Goal: Information Seeking & Learning: Learn about a topic

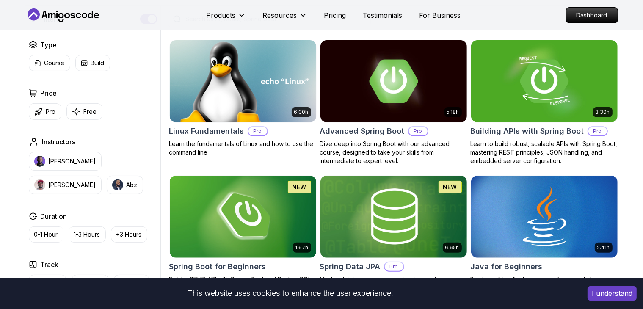
scroll to position [212, 0]
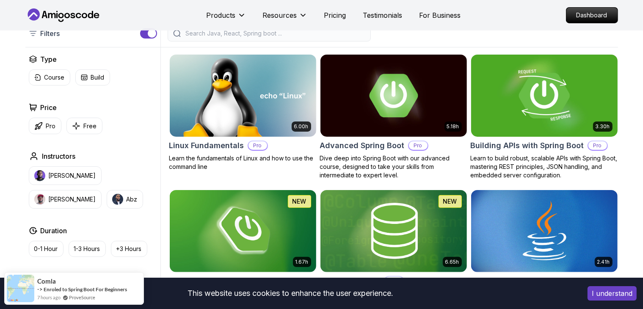
click at [540, 82] on img at bounding box center [545, 96] width 154 height 86
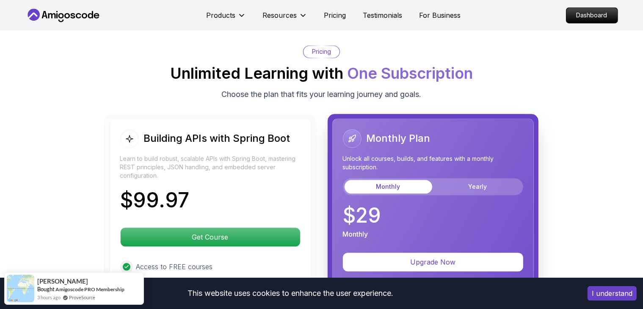
scroll to position [2075, 0]
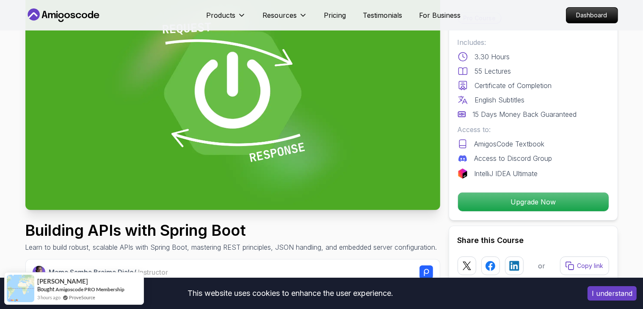
scroll to position [127, 0]
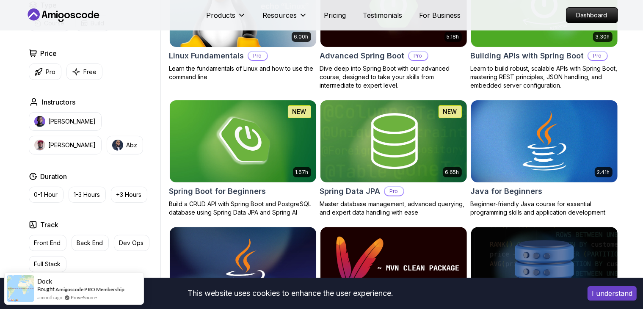
scroll to position [296, 0]
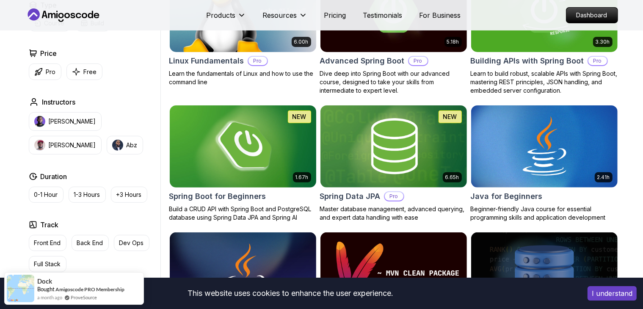
click at [236, 148] on img at bounding box center [243, 146] width 154 height 86
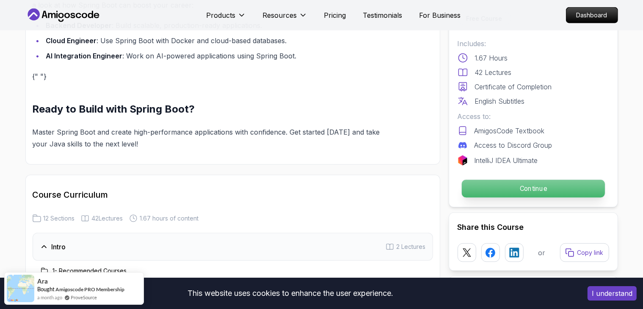
scroll to position [889, 0]
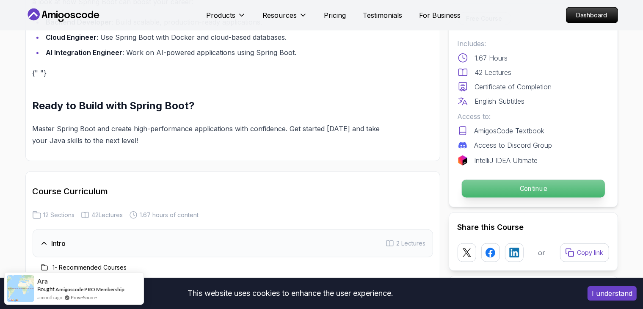
click at [486, 192] on p "Continue" at bounding box center [533, 189] width 143 height 18
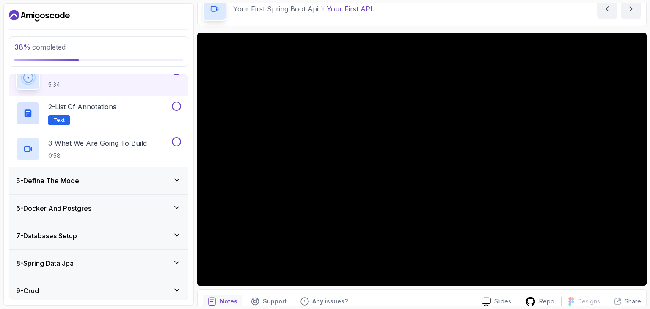
scroll to position [169, 0]
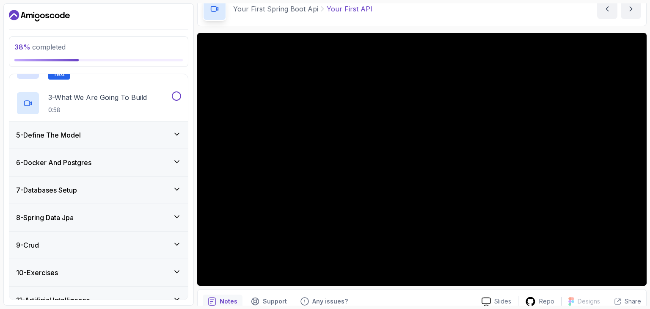
click at [66, 225] on div "8 - Spring Data Jpa" at bounding box center [98, 217] width 179 height 27
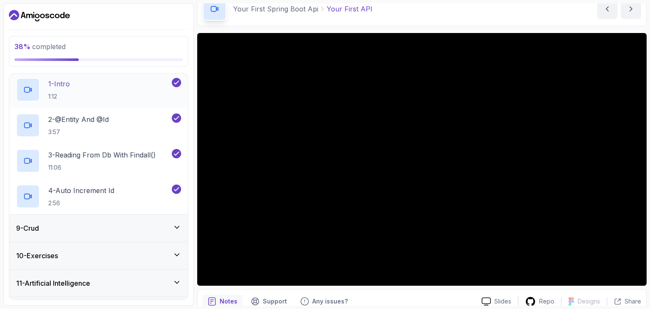
scroll to position [230, 0]
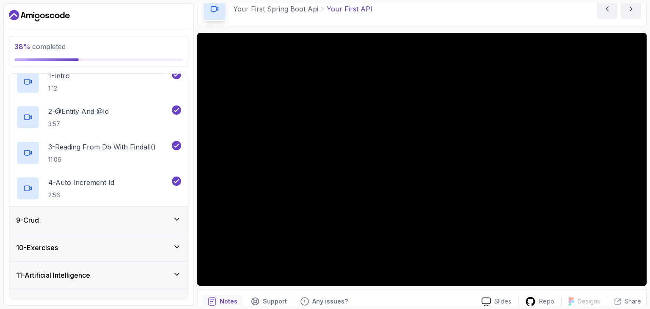
click at [53, 218] on div "9 - Crud" at bounding box center [98, 220] width 165 height 10
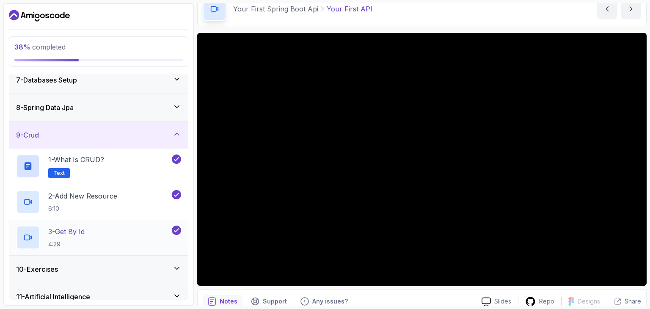
scroll to position [209, 0]
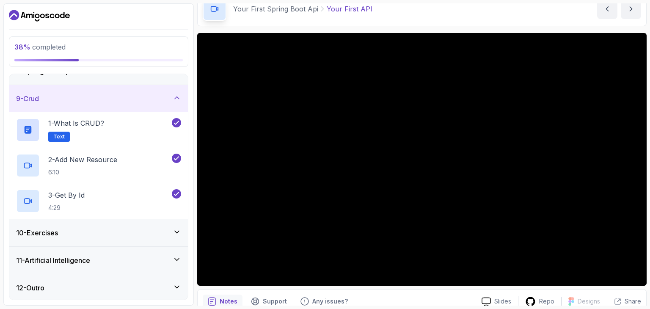
click at [83, 241] on div "10 - Exercises" at bounding box center [98, 232] width 179 height 27
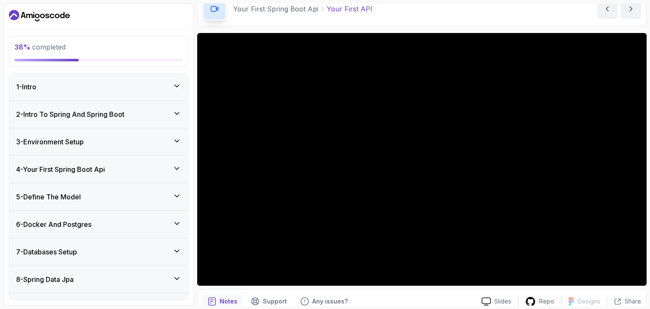
scroll to position [0, 0]
click at [57, 178] on div "4 - Your First Spring Boot Api" at bounding box center [98, 170] width 179 height 27
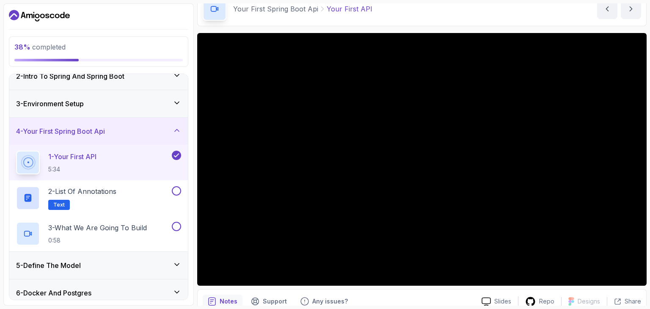
scroll to position [85, 0]
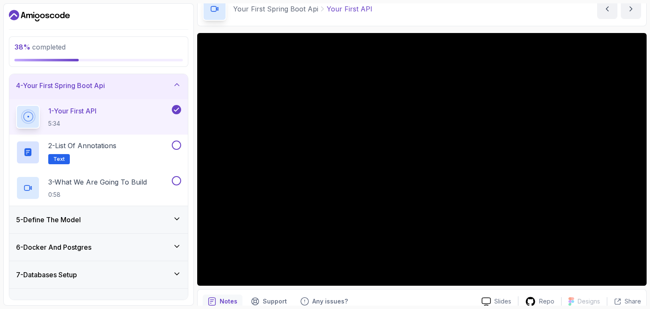
click at [65, 225] on div "5 - Define The Model" at bounding box center [98, 219] width 179 height 27
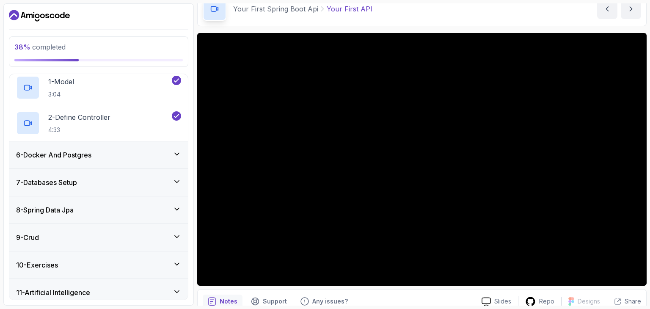
scroll to position [127, 0]
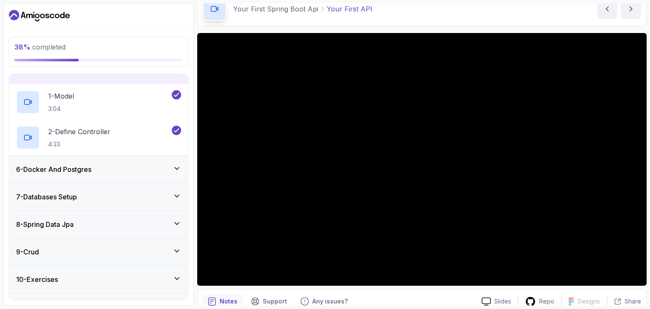
click at [61, 166] on h3 "6 - Docker And Postgres" at bounding box center [53, 169] width 75 height 10
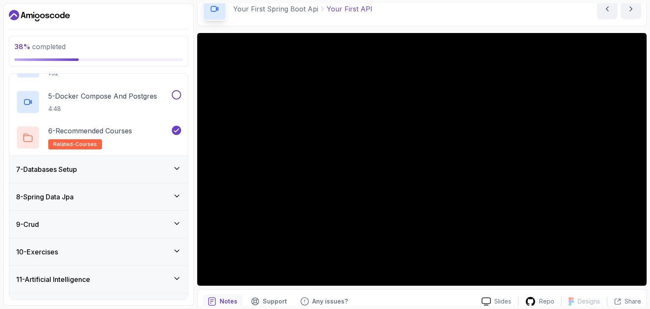
click at [75, 161] on div "7 - Databases Setup" at bounding box center [98, 169] width 179 height 27
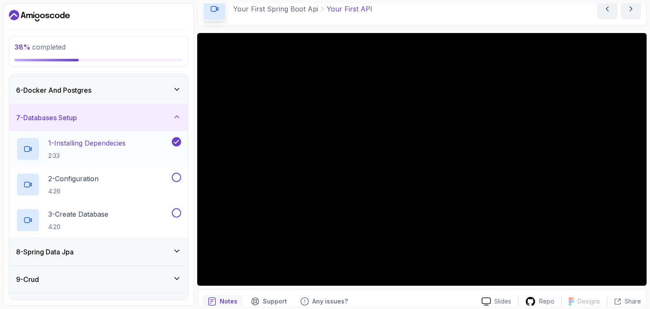
scroll to position [187, 0]
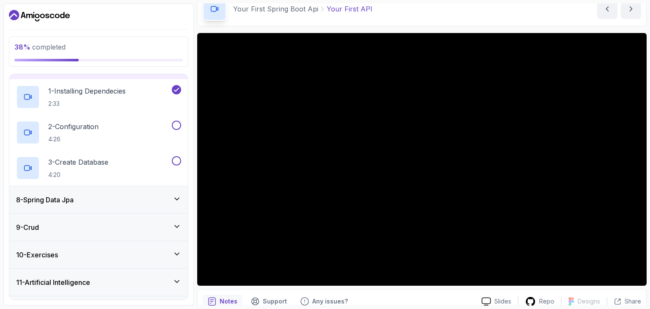
click at [69, 202] on h3 "8 - Spring Data Jpa" at bounding box center [45, 200] width 58 height 10
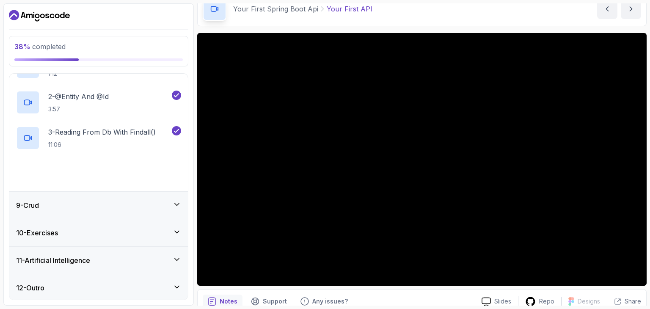
scroll to position [245, 0]
click at [78, 162] on p "4 - Auto Increment Id" at bounding box center [81, 167] width 66 height 10
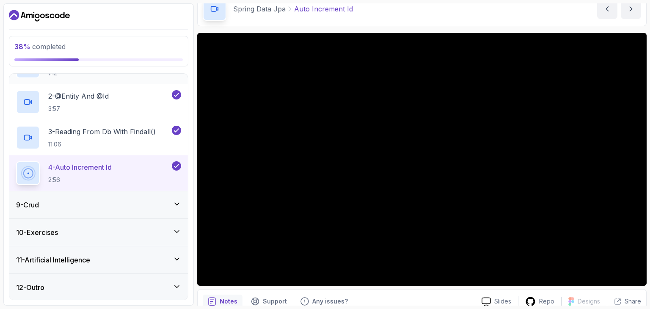
click at [36, 210] on div "9 - Crud" at bounding box center [98, 204] width 179 height 27
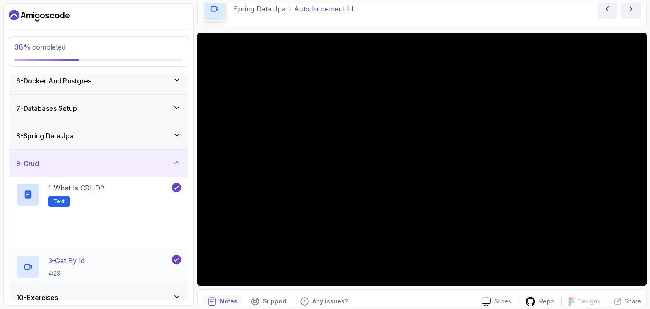
scroll to position [187, 0]
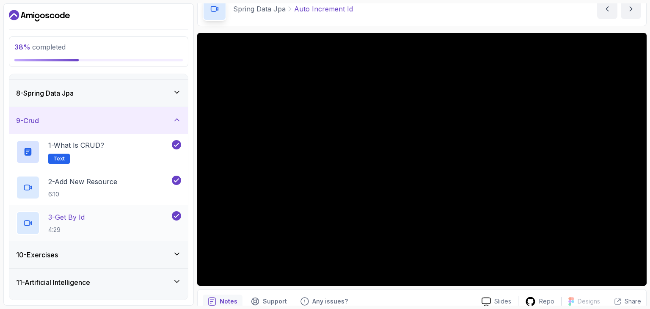
click at [95, 216] on div "3 - Get By Id 4:29" at bounding box center [93, 223] width 154 height 24
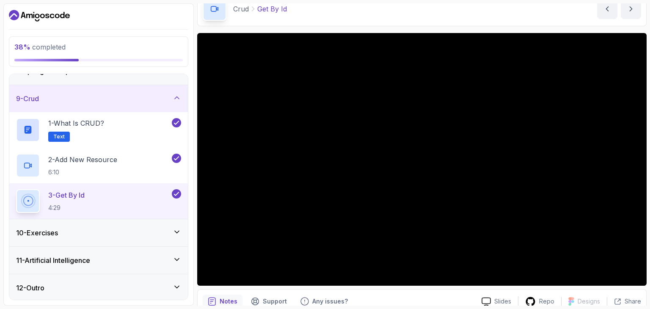
click at [74, 228] on div "10 - Exercises" at bounding box center [98, 233] width 165 height 10
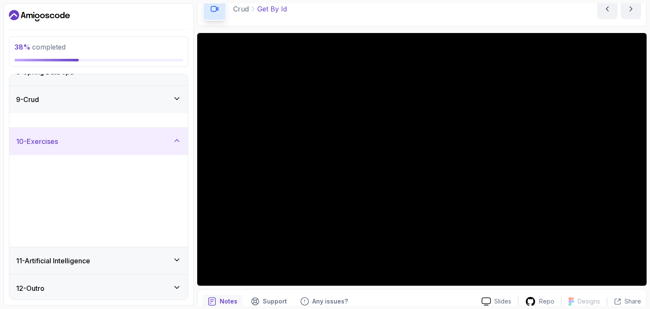
scroll to position [209, 0]
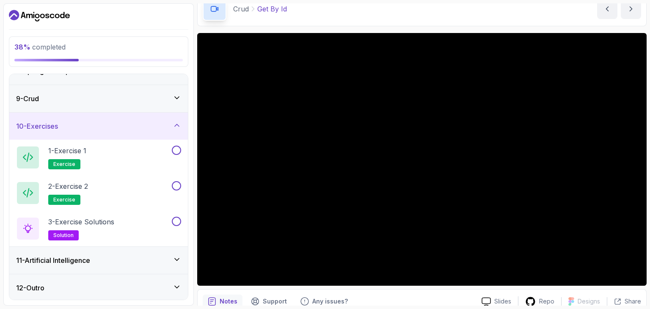
click at [75, 261] on h3 "11 - Artificial Intelligence" at bounding box center [53, 260] width 74 height 10
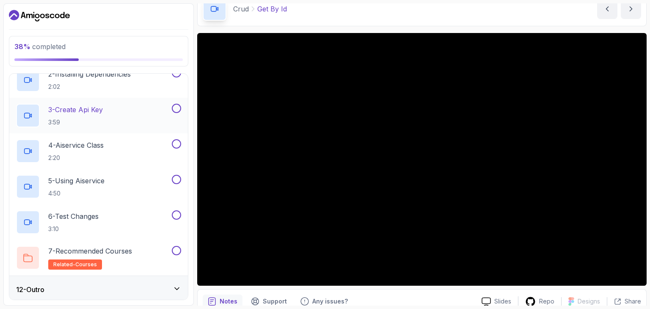
scroll to position [351, 0]
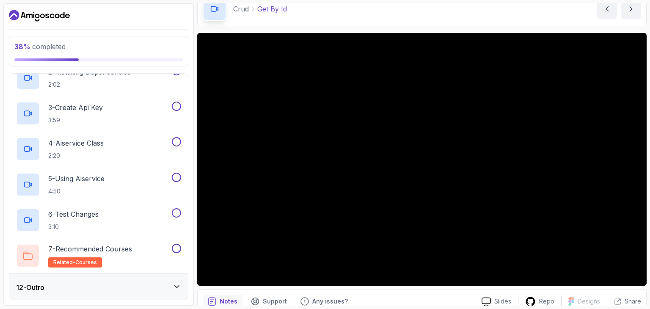
click at [83, 285] on div "12 - Outro" at bounding box center [98, 287] width 165 height 10
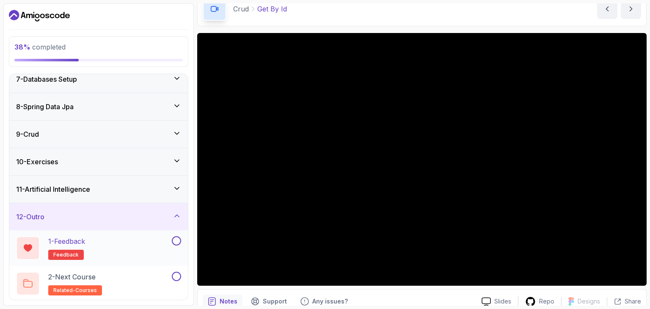
scroll to position [0, 0]
